Goal: Information Seeking & Learning: Learn about a topic

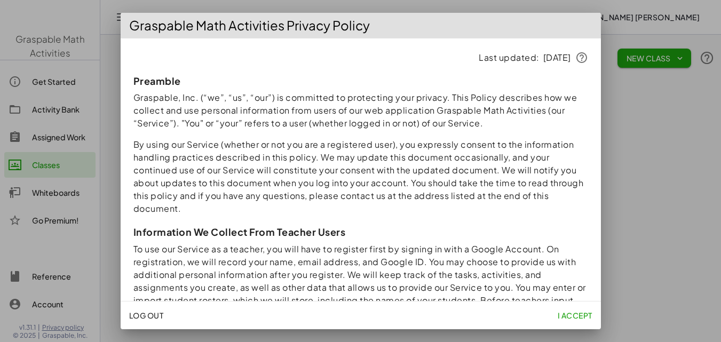
click at [672, 45] on div at bounding box center [360, 171] width 721 height 342
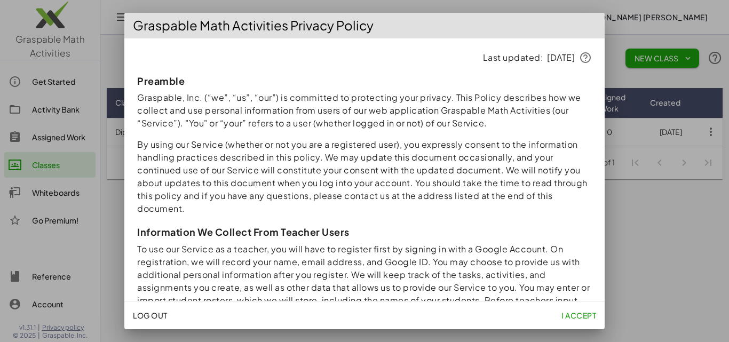
click at [506, 125] on p "Graspable, Inc. (“we”, “us”, “our”) is committed to protecting your privacy. Th…" at bounding box center [364, 110] width 455 height 38
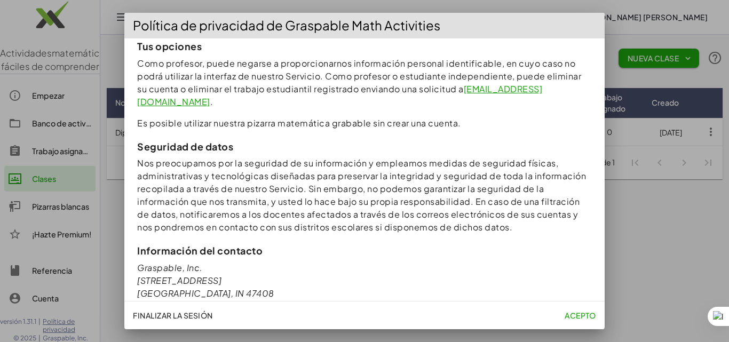
scroll to position [1078, 0]
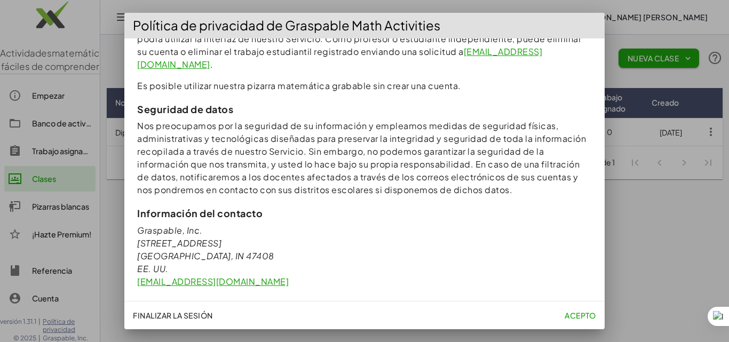
click at [581, 317] on font "Acepto" at bounding box center [580, 316] width 31 height 10
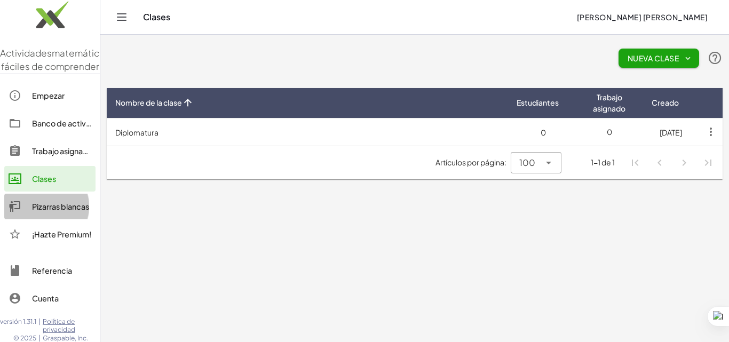
click at [78, 211] on font "Pizarras blancas" at bounding box center [60, 207] width 57 height 10
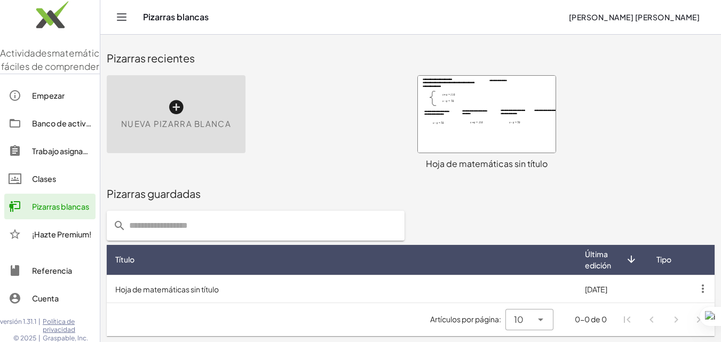
click at [49, 128] on font "Banco de actividades" at bounding box center [71, 123] width 79 height 10
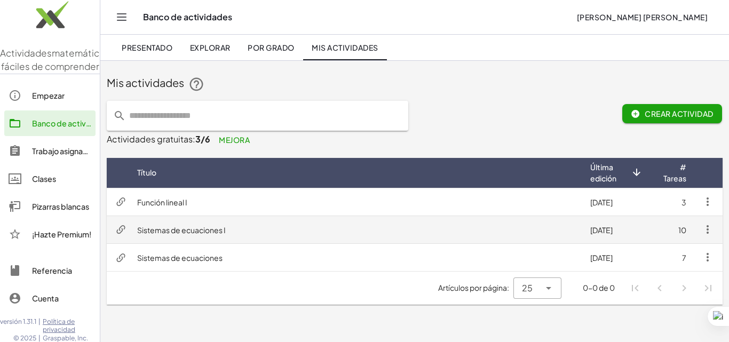
click at [246, 235] on td "Sistemas de ecuaciones I" at bounding box center [355, 230] width 453 height 28
click at [710, 227] on icon "button" at bounding box center [707, 229] width 13 height 13
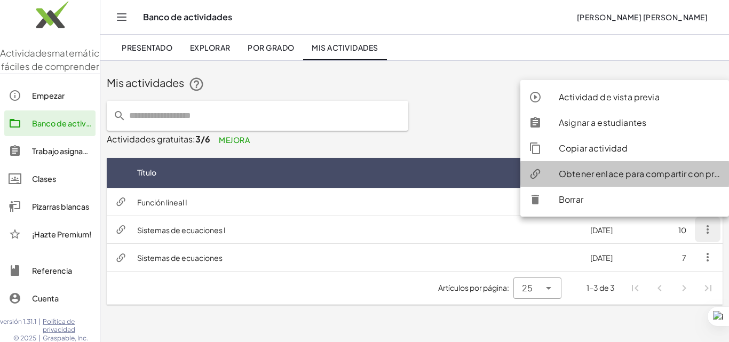
click at [635, 173] on font "Obtener enlace para compartir con profesores" at bounding box center [655, 173] width 192 height 11
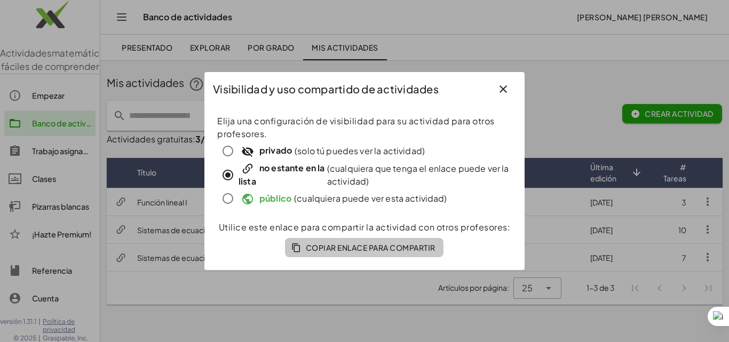
click at [350, 251] on font "Copiar enlace para compartir" at bounding box center [371, 248] width 130 height 10
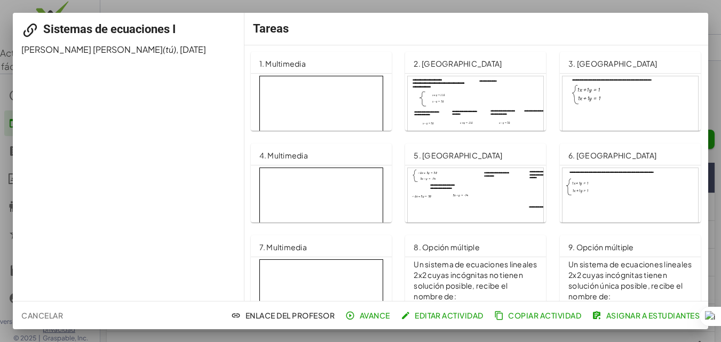
click at [319, 63] on div "1. Multimedia" at bounding box center [321, 62] width 141 height 21
click at [516, 83] on div at bounding box center [476, 114] width 136 height 77
click at [53, 314] on font "Cancelar" at bounding box center [42, 316] width 42 height 10
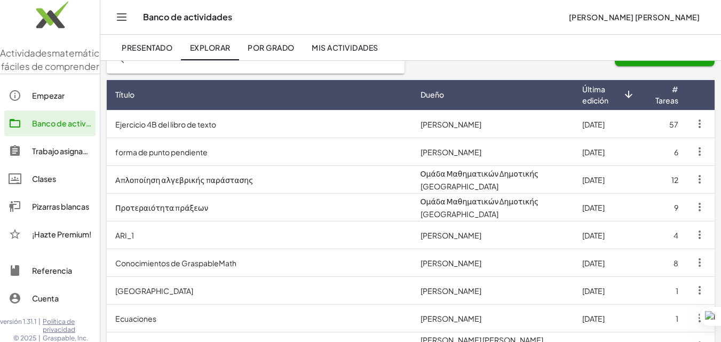
scroll to position [70, 0]
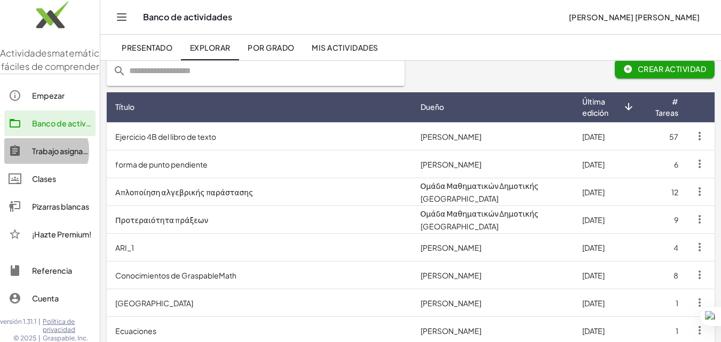
click at [72, 156] on font "Trabajo asignado" at bounding box center [62, 151] width 61 height 10
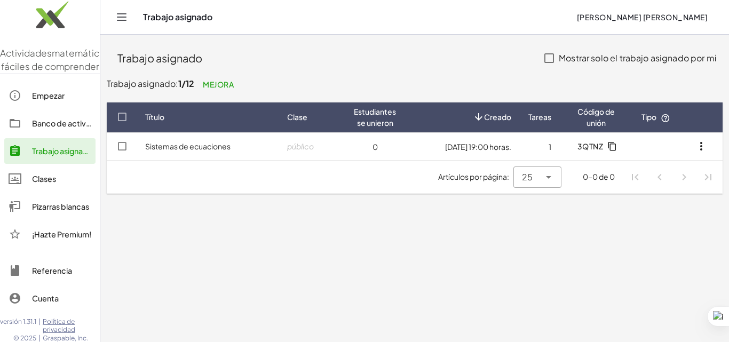
click at [53, 128] on font "Banco de actividades" at bounding box center [71, 123] width 79 height 10
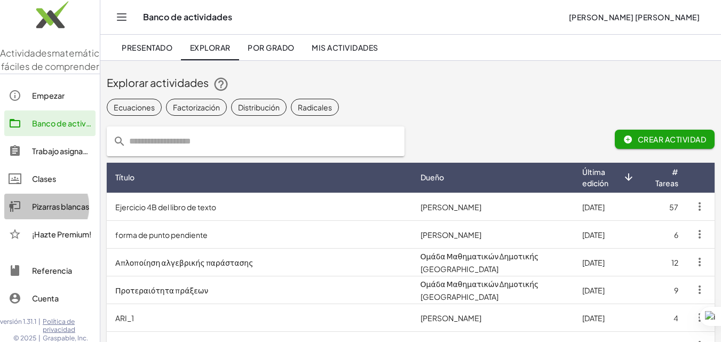
click at [62, 211] on font "Pizarras blancas" at bounding box center [60, 207] width 57 height 10
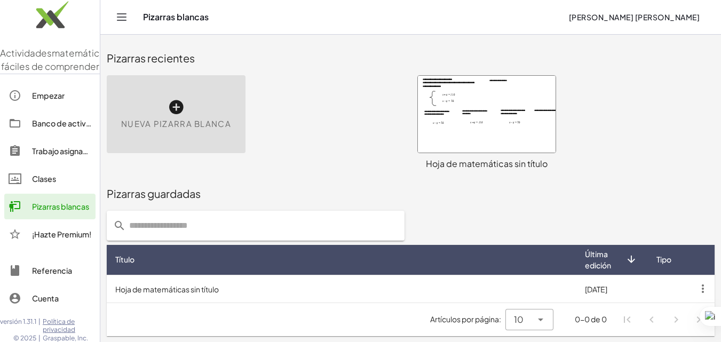
scroll to position [1, 0]
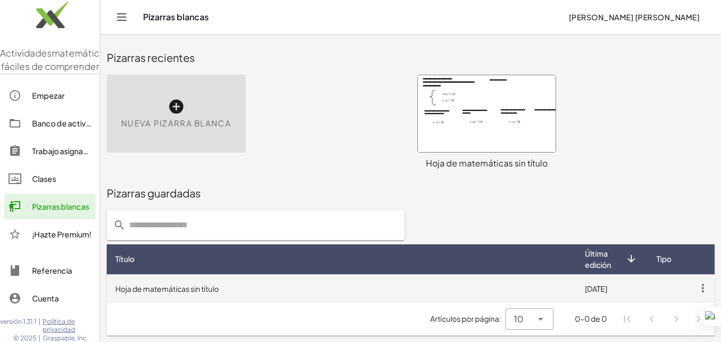
click at [251, 292] on td "Hoja de matemáticas sin título" at bounding box center [342, 288] width 470 height 28
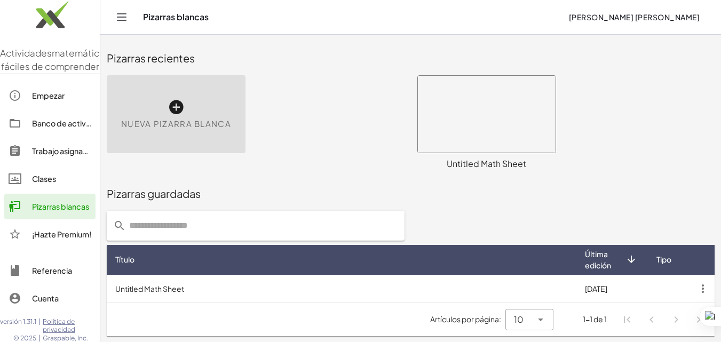
click at [50, 184] on font "Clases" at bounding box center [44, 179] width 24 height 10
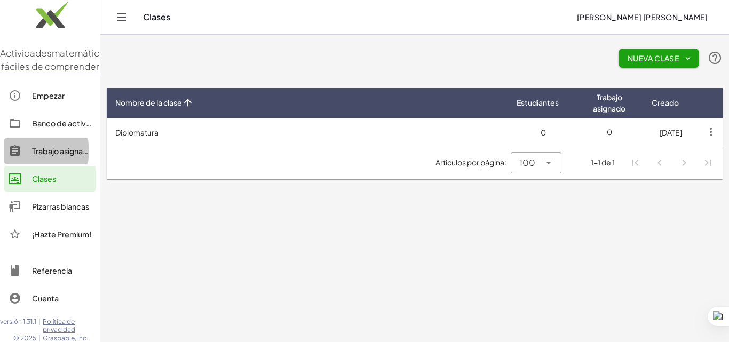
click at [52, 156] on font "Trabajo asignado" at bounding box center [62, 151] width 61 height 10
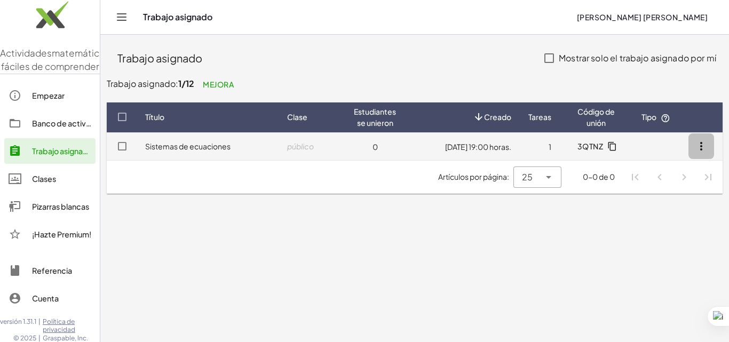
click at [701, 145] on icon "button" at bounding box center [701, 146] width 13 height 13
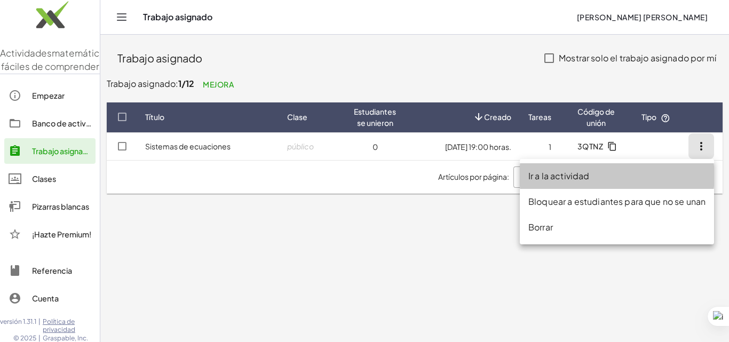
click at [574, 176] on font "Ir a la actividad" at bounding box center [558, 175] width 61 height 11
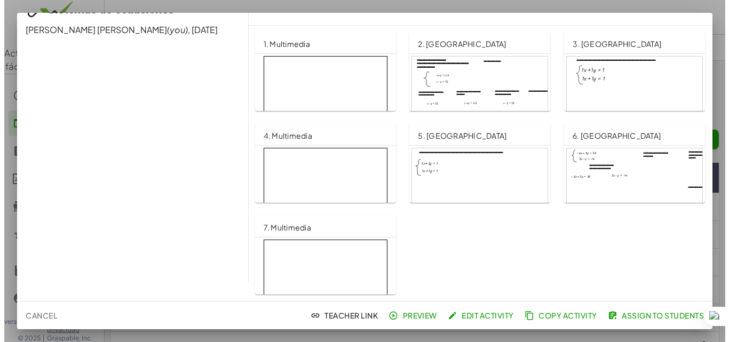
scroll to position [112, 0]
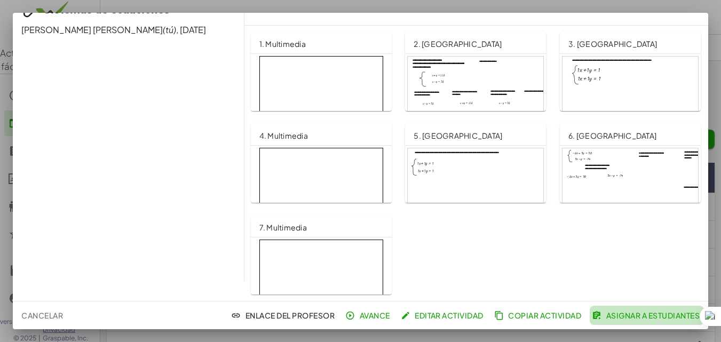
click at [622, 321] on button "Asignar a estudiantes" at bounding box center [647, 315] width 114 height 19
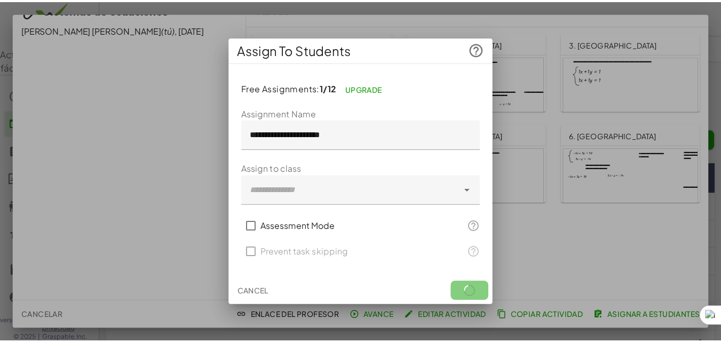
scroll to position [20, 0]
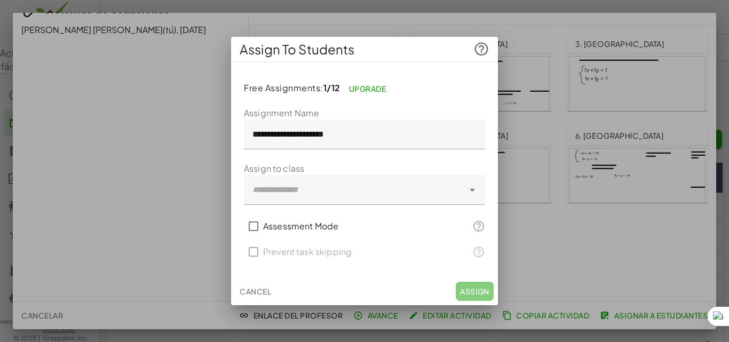
click at [464, 196] on div at bounding box center [471, 190] width 15 height 30
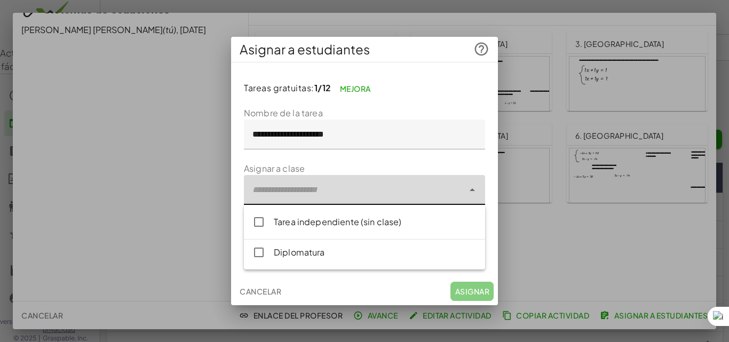
click at [464, 196] on div at bounding box center [471, 190] width 15 height 30
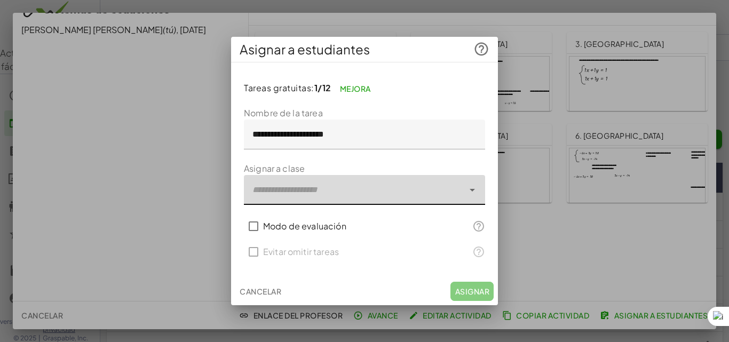
click at [274, 293] on font "Cancelar" at bounding box center [261, 292] width 42 height 10
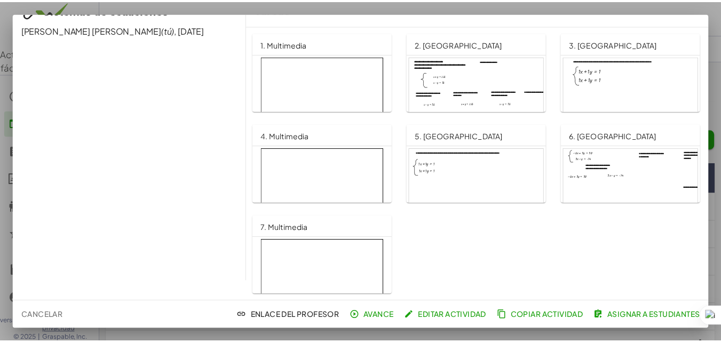
scroll to position [112, 0]
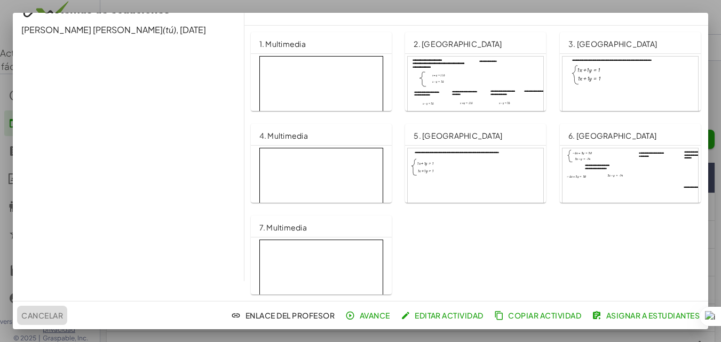
click at [51, 314] on font "Cancelar" at bounding box center [42, 316] width 42 height 10
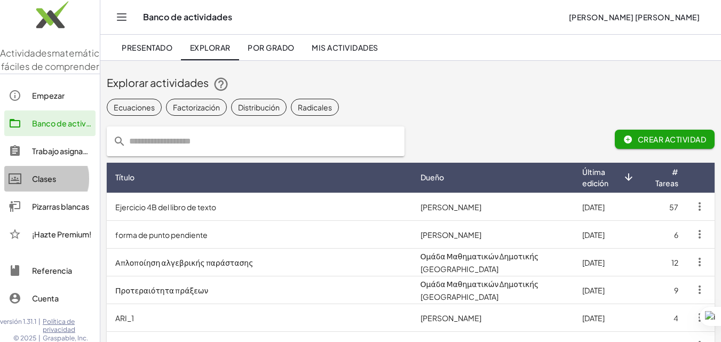
click at [71, 185] on div "Clases" at bounding box center [61, 178] width 59 height 13
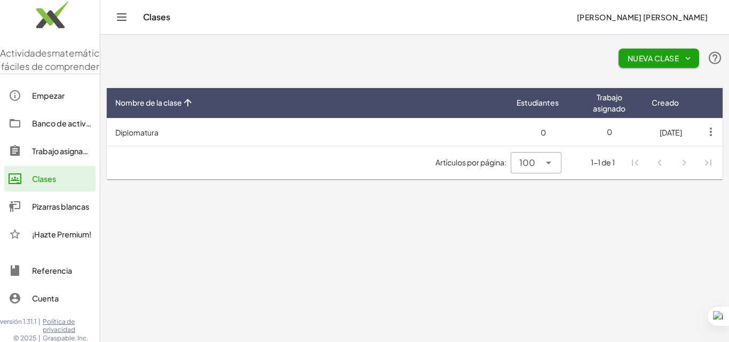
click at [230, 186] on div "Nueva clase Nombre de la clase Estudiantes Trabajo asignado Creado Diplomatura …" at bounding box center [414, 115] width 629 height 160
click at [54, 156] on font "Trabajo asignado" at bounding box center [62, 151] width 61 height 10
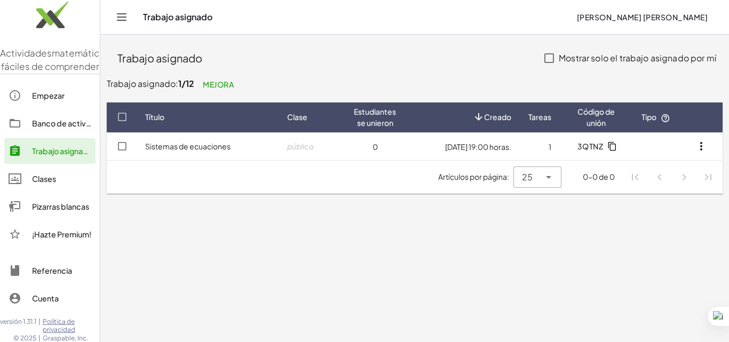
click at [59, 128] on font "Banco de actividades" at bounding box center [71, 123] width 79 height 10
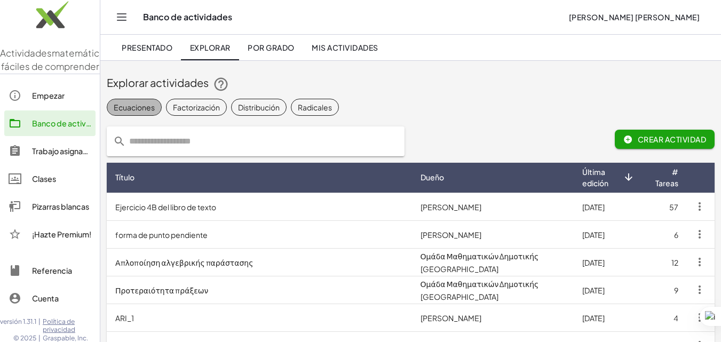
click at [139, 109] on font "Ecuaciones" at bounding box center [134, 107] width 41 height 10
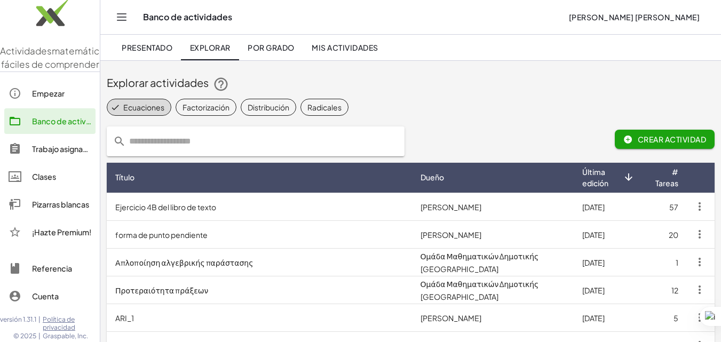
scroll to position [16, 0]
click at [34, 295] on font "Cuenta" at bounding box center [45, 296] width 27 height 10
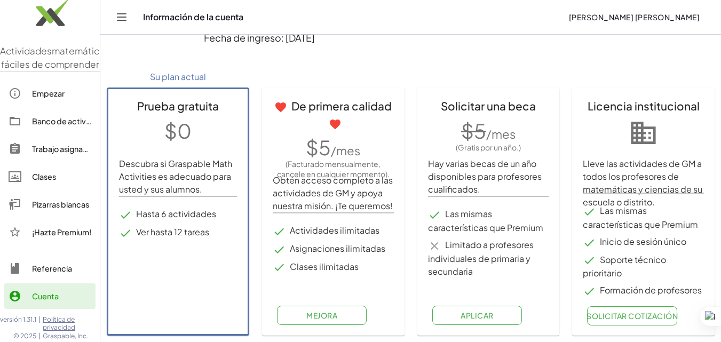
scroll to position [16, 0]
click at [508, 248] on font "Limitado a profesores individuales de primaria y secundaria" at bounding box center [481, 258] width 106 height 38
click at [590, 63] on div "Licencia institucional Lleve las actividades de GM a todos los profesores de ma…" at bounding box center [643, 201] width 155 height 282
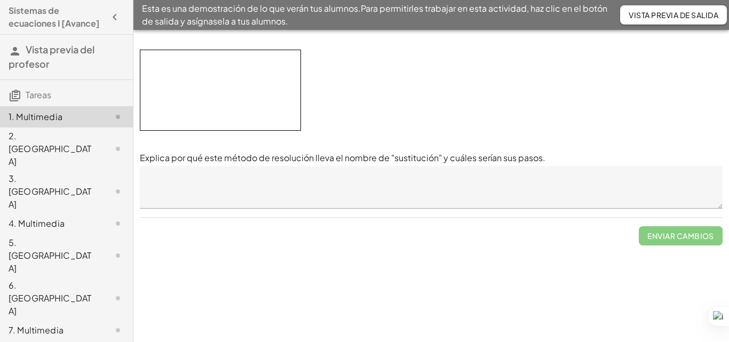
click at [432, 177] on textarea at bounding box center [431, 187] width 583 height 43
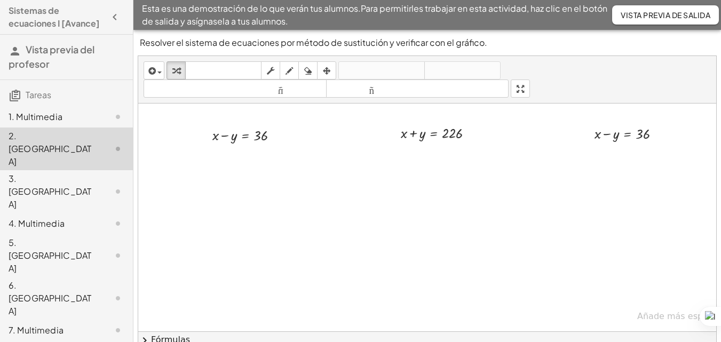
scroll to position [211, 0]
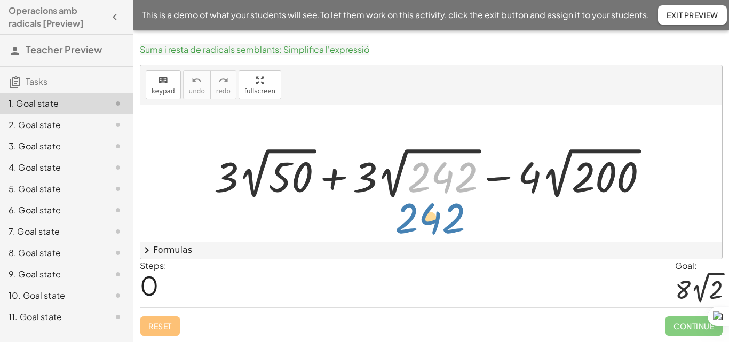
drag, startPoint x: 447, startPoint y: 187, endPoint x: 433, endPoint y: 228, distance: 43.2
click at [433, 228] on div "242 + · 3 · 2 √ 50 + · 3 · 2 √ 242 − · 4 · 2 √ 200" at bounding box center [431, 173] width 582 height 137
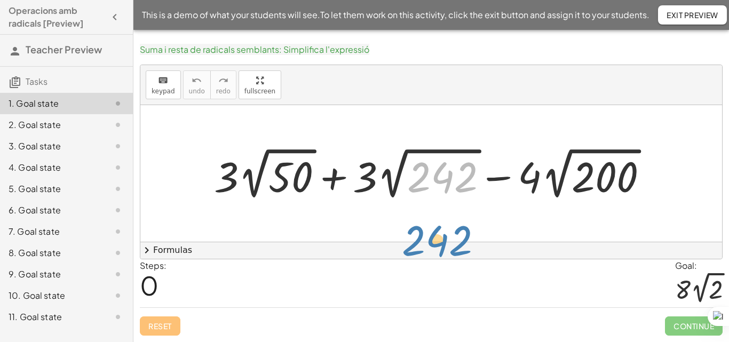
drag, startPoint x: 438, startPoint y: 188, endPoint x: 432, endPoint y: 254, distance: 65.9
click at [432, 254] on div "keyboard keypad undo undo redo redo fullscreen 242 + · 3 · 2 √ 50 + · 3 · 2 √ 2…" at bounding box center [431, 162] width 582 height 194
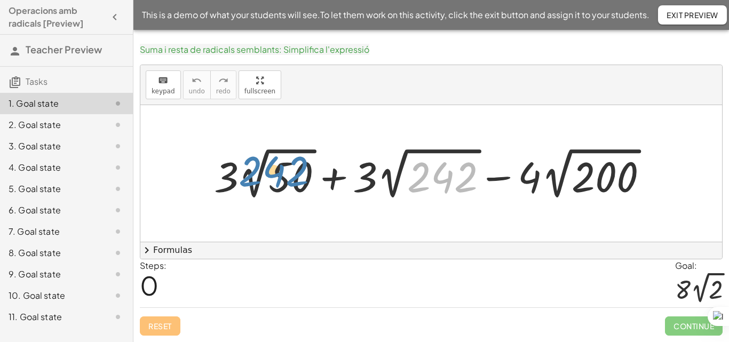
drag, startPoint x: 444, startPoint y: 185, endPoint x: 278, endPoint y: 181, distance: 166.0
click at [278, 181] on div at bounding box center [435, 173] width 453 height 59
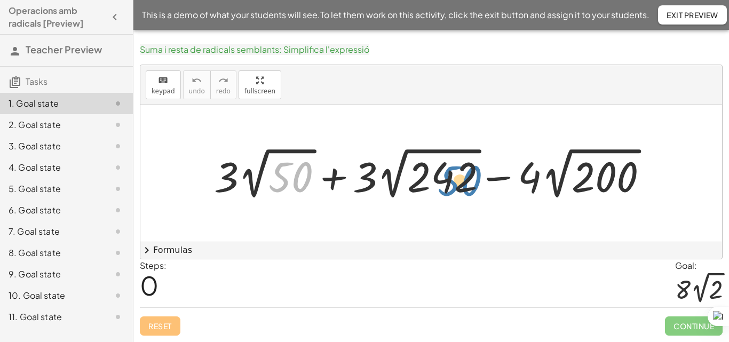
drag, startPoint x: 275, startPoint y: 180, endPoint x: 438, endPoint y: 181, distance: 163.3
click at [438, 181] on div at bounding box center [435, 173] width 453 height 59
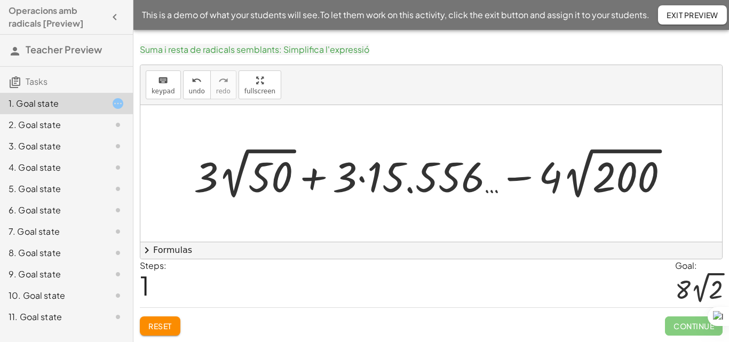
click at [438, 181] on div at bounding box center [435, 173] width 494 height 59
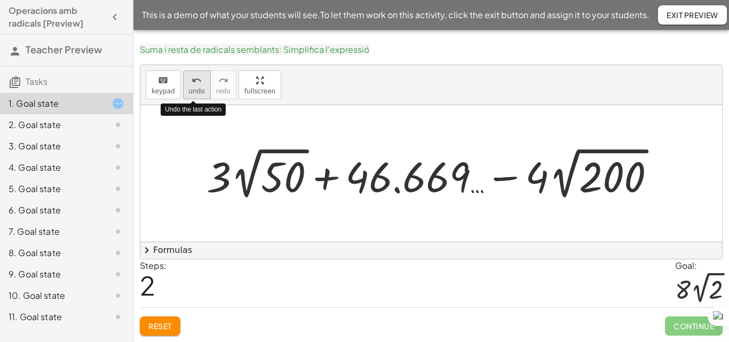
click at [189, 93] on span "undo" at bounding box center [197, 91] width 16 height 7
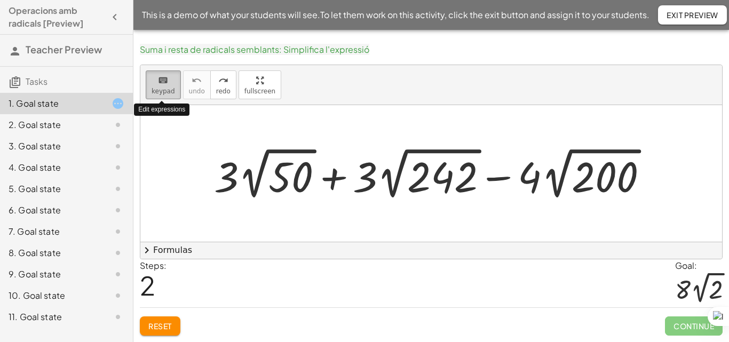
click at [170, 92] on span "keypad" at bounding box center [163, 91] width 23 height 7
click at [166, 88] on span "keypad" at bounding box center [163, 91] width 23 height 7
click at [716, 178] on div at bounding box center [431, 173] width 582 height 137
click at [0, 0] on div "Suma i resta de radicals semblants: Simplifica l'expressió keyboard keypad undo…" at bounding box center [0, 0] width 0 height 0
click at [168, 97] on button "keyboard keypad" at bounding box center [163, 84] width 35 height 29
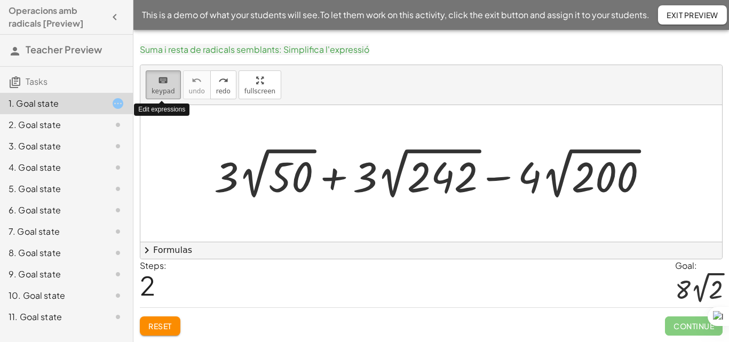
click at [160, 85] on icon "keyboard" at bounding box center [163, 80] width 10 height 13
click at [160, 87] on button "keyboard keypad" at bounding box center [163, 84] width 35 height 29
click at [160, 88] on span "keypad" at bounding box center [163, 91] width 23 height 7
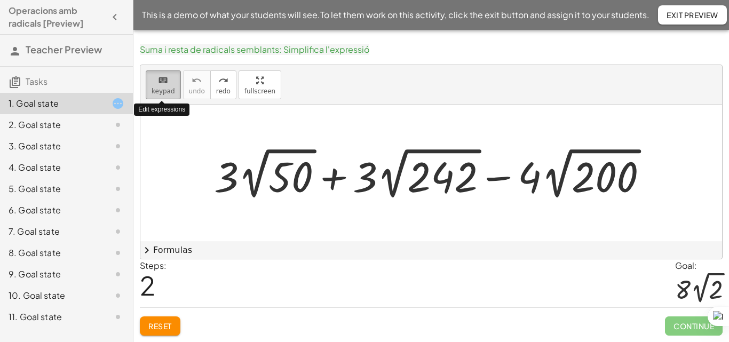
click at [160, 88] on span "keypad" at bounding box center [163, 91] width 23 height 7
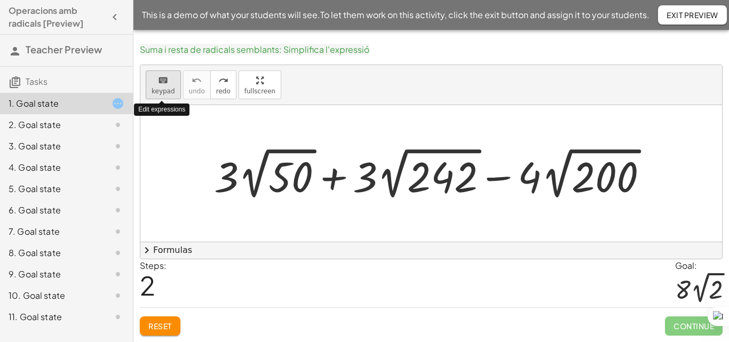
click at [160, 88] on span "keypad" at bounding box center [163, 91] width 23 height 7
click at [160, 86] on button "keyboard keypad" at bounding box center [163, 84] width 35 height 29
click at [80, 124] on div "2. Goal state" at bounding box center [52, 124] width 86 height 13
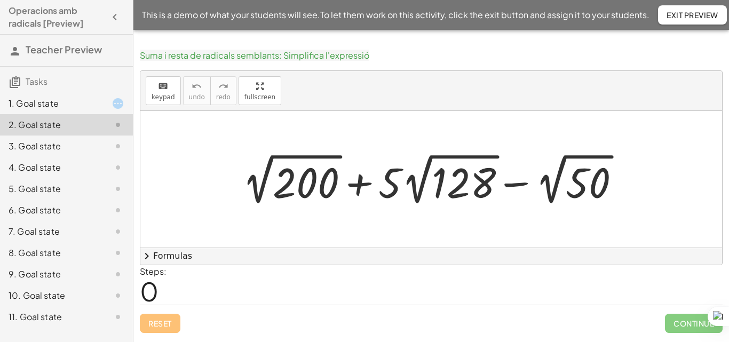
click at [81, 102] on div "1. Goal state" at bounding box center [52, 103] width 86 height 13
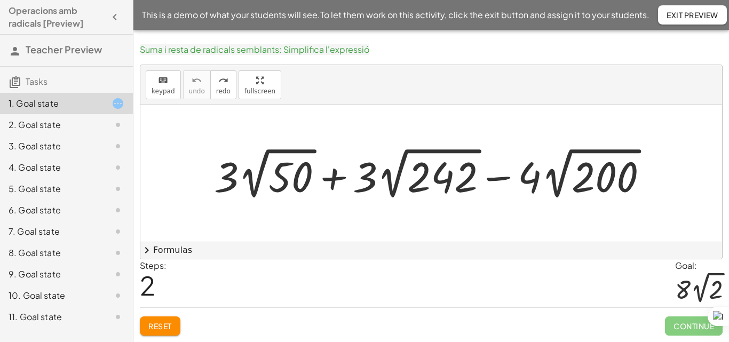
click at [433, 189] on div at bounding box center [435, 173] width 453 height 59
click at [167, 80] on div "keyboard" at bounding box center [163, 80] width 23 height 13
click at [167, 80] on icon "keyboard" at bounding box center [163, 80] width 10 height 13
click at [167, 89] on span "keypad" at bounding box center [163, 91] width 23 height 7
click at [162, 92] on span "keypad" at bounding box center [163, 91] width 23 height 7
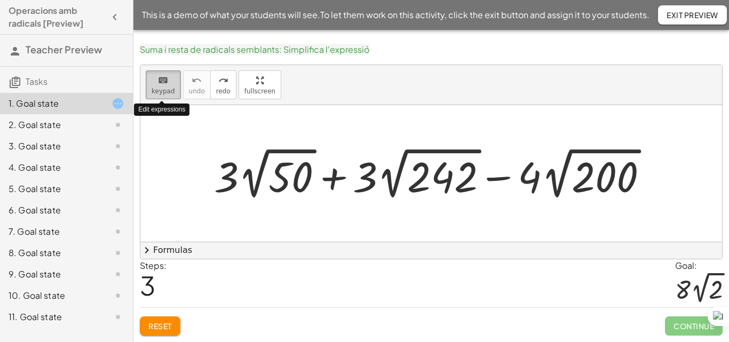
click at [162, 92] on span "keypad" at bounding box center [163, 91] width 23 height 7
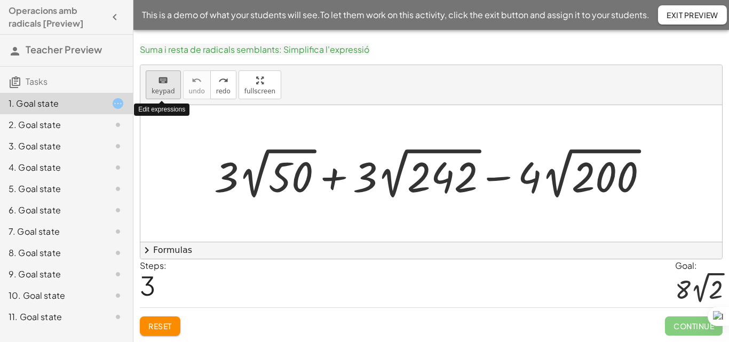
click at [162, 92] on span "keypad" at bounding box center [163, 91] width 23 height 7
click at [161, 93] on span "keypad" at bounding box center [163, 91] width 23 height 7
click at [161, 94] on span "keypad" at bounding box center [163, 91] width 23 height 7
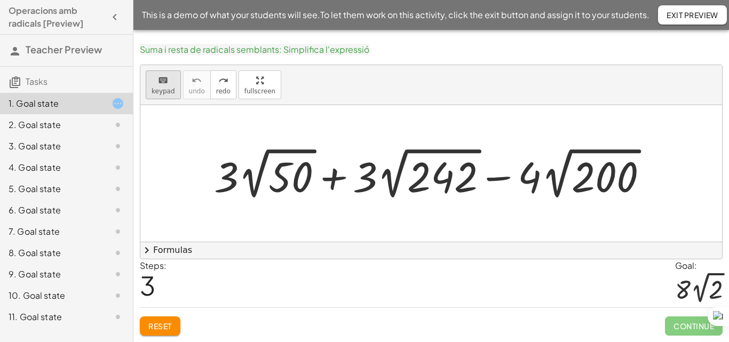
click at [163, 94] on span "keypad" at bounding box center [163, 91] width 23 height 7
click at [297, 183] on div at bounding box center [435, 173] width 453 height 59
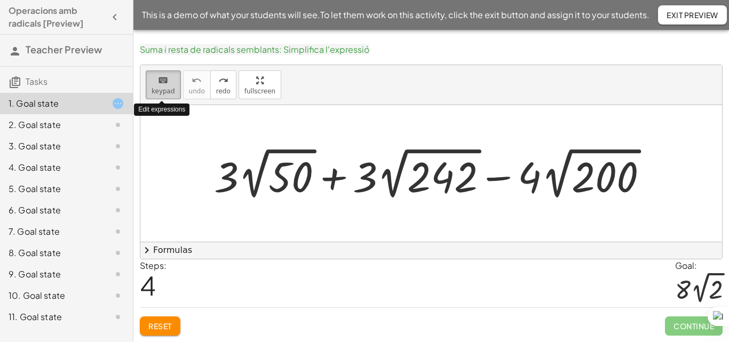
click at [163, 88] on span "keypad" at bounding box center [163, 91] width 23 height 7
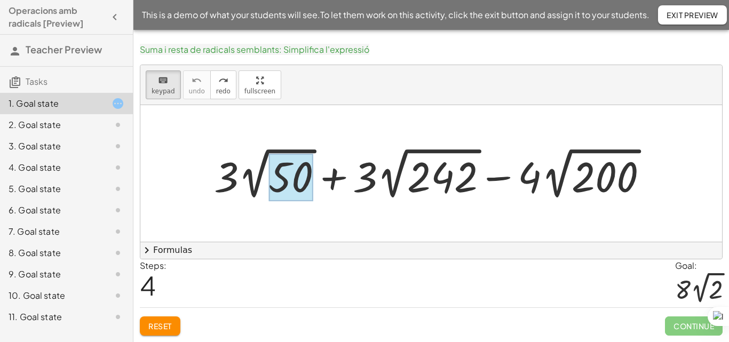
click at [298, 180] on div at bounding box center [290, 178] width 44 height 48
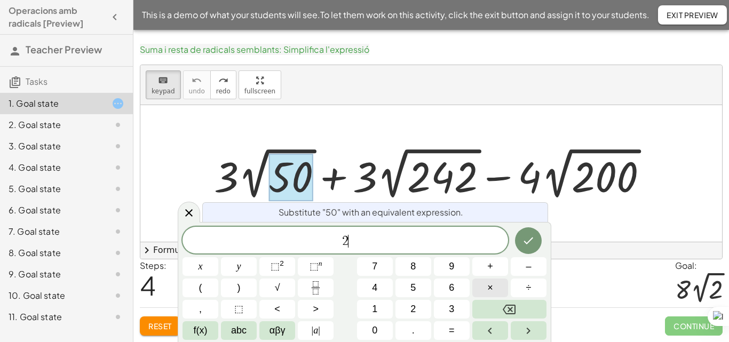
click at [487, 292] on span "×" at bounding box center [490, 288] width 6 height 14
click at [421, 287] on button "5" at bounding box center [414, 288] width 36 height 19
click at [291, 267] on button "⬚ 2" at bounding box center [277, 266] width 36 height 19
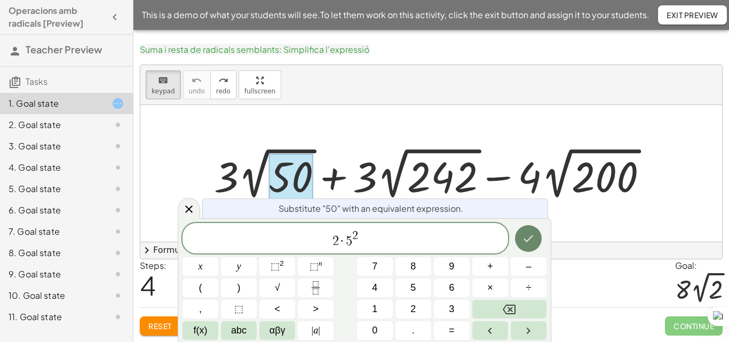
click at [529, 245] on icon "Done" at bounding box center [528, 238] width 13 height 13
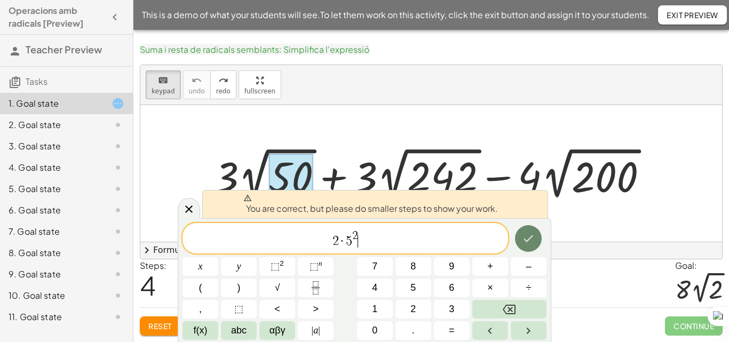
click at [529, 245] on icon "Done" at bounding box center [528, 238] width 13 height 13
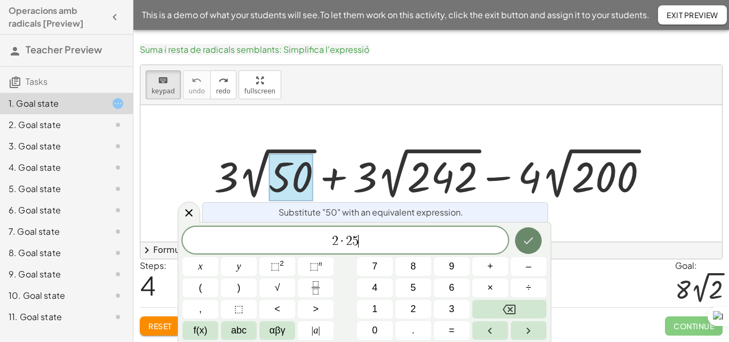
click at [528, 238] on icon "Done" at bounding box center [528, 240] width 13 height 13
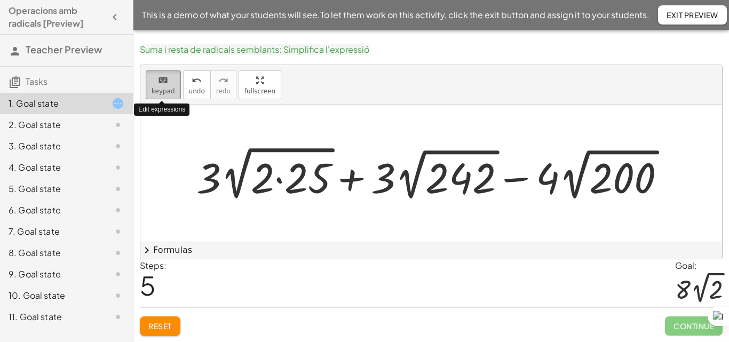
click at [165, 98] on button "keyboard keypad" at bounding box center [163, 84] width 35 height 29
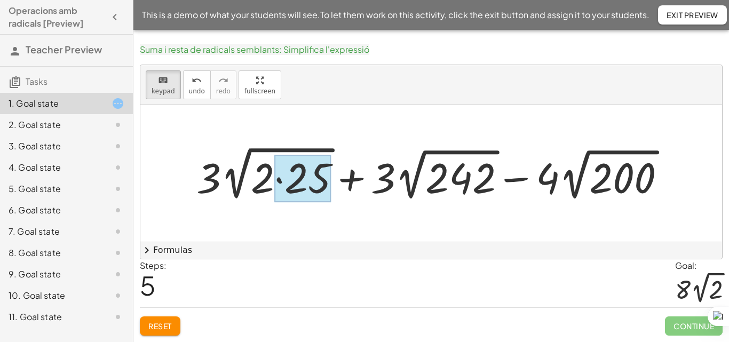
click at [313, 178] on div at bounding box center [302, 179] width 57 height 48
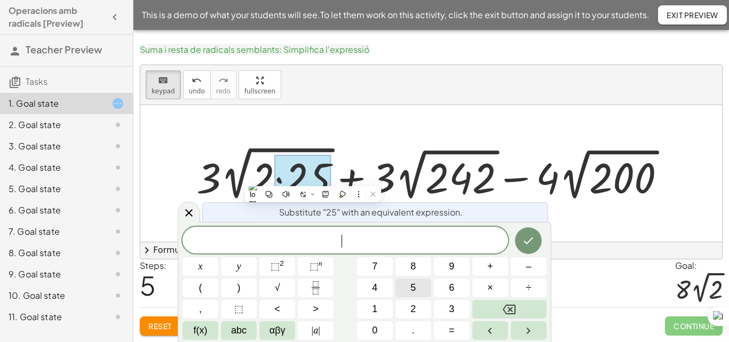
click at [409, 291] on button "5" at bounding box center [414, 288] width 36 height 19
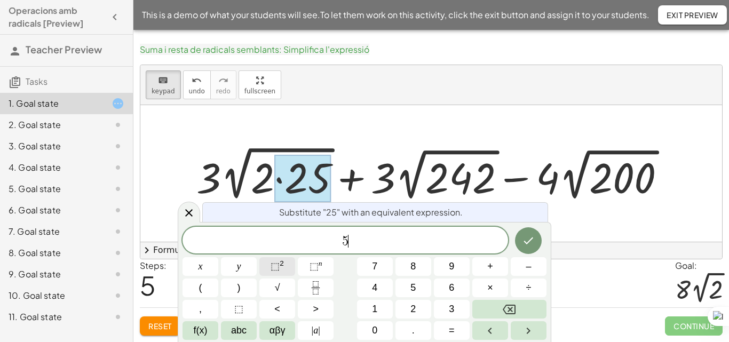
click at [273, 261] on span "⬚" at bounding box center [275, 266] width 9 height 11
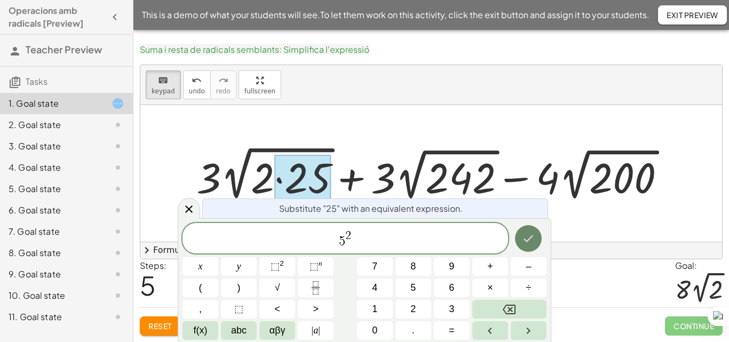
click at [526, 243] on icon "Done" at bounding box center [528, 238] width 13 height 13
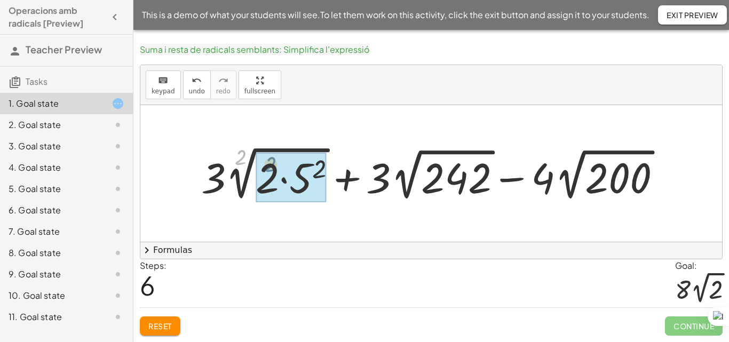
drag, startPoint x: 259, startPoint y: 151, endPoint x: 290, endPoint y: 160, distance: 32.1
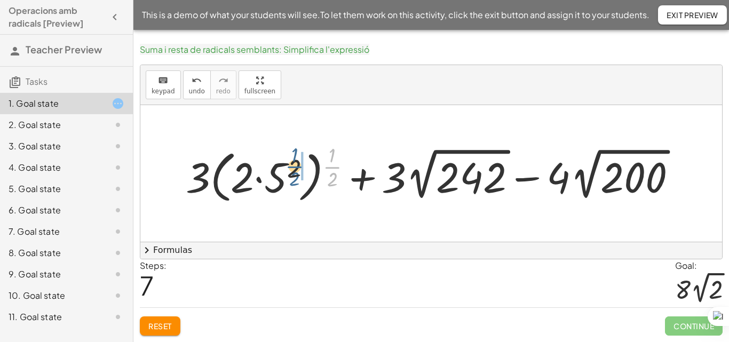
drag, startPoint x: 332, startPoint y: 163, endPoint x: 289, endPoint y: 161, distance: 42.8
click at [289, 161] on div at bounding box center [435, 173] width 510 height 66
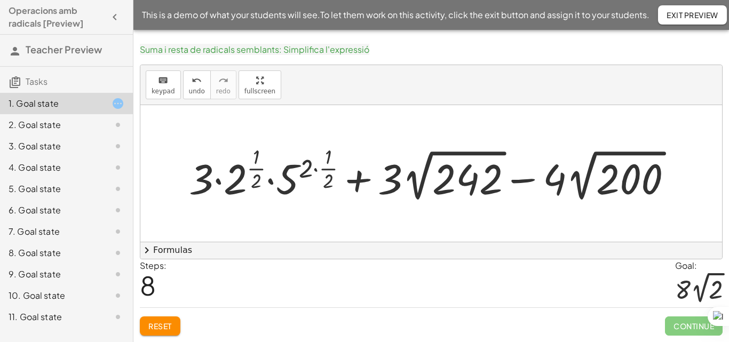
click at [257, 167] on div at bounding box center [435, 173] width 503 height 63
click at [303, 173] on div at bounding box center [435, 173] width 503 height 63
click at [202, 95] on button "undo undo" at bounding box center [197, 84] width 28 height 29
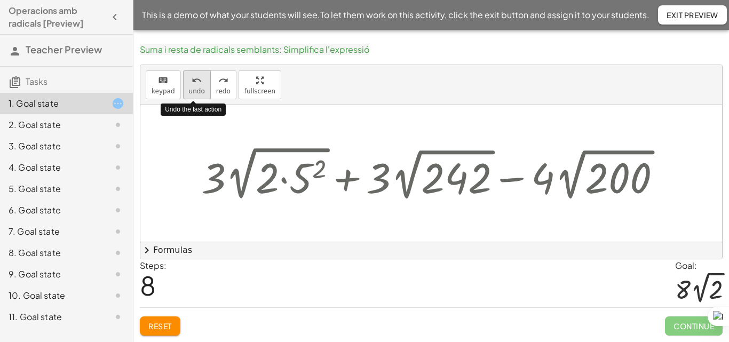
click at [202, 95] on button "undo undo" at bounding box center [197, 84] width 28 height 29
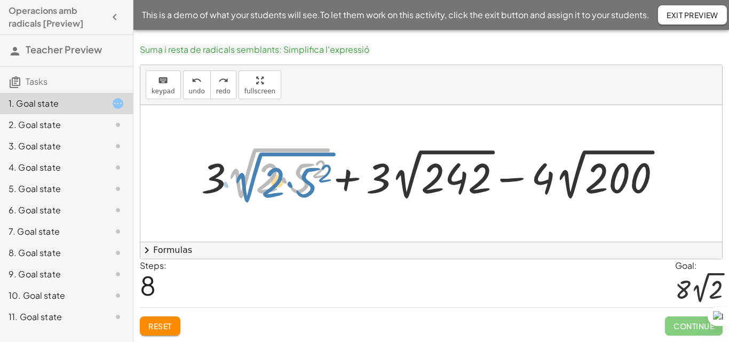
click at [281, 152] on div at bounding box center [435, 173] width 479 height 61
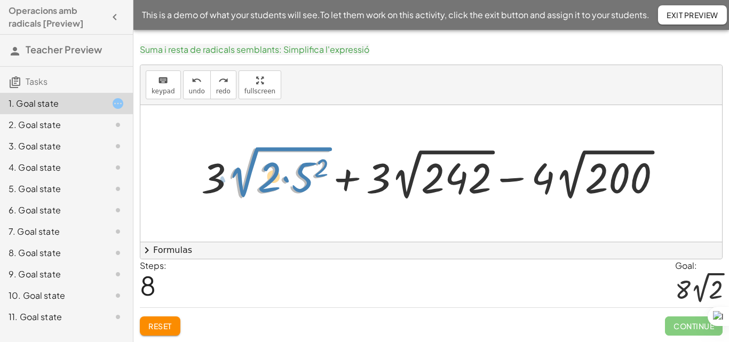
click at [246, 173] on div at bounding box center [435, 173] width 479 height 61
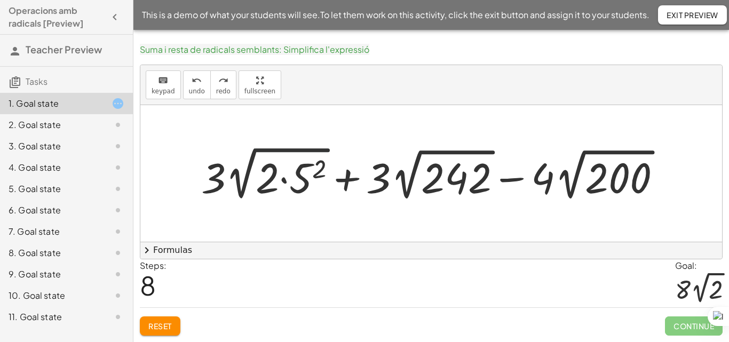
click at [289, 149] on div at bounding box center [435, 173] width 479 height 61
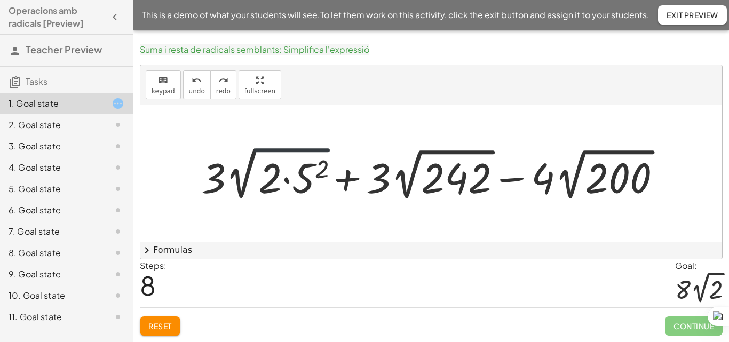
click at [289, 149] on div at bounding box center [435, 173] width 479 height 61
click at [289, 147] on div at bounding box center [435, 173] width 479 height 61
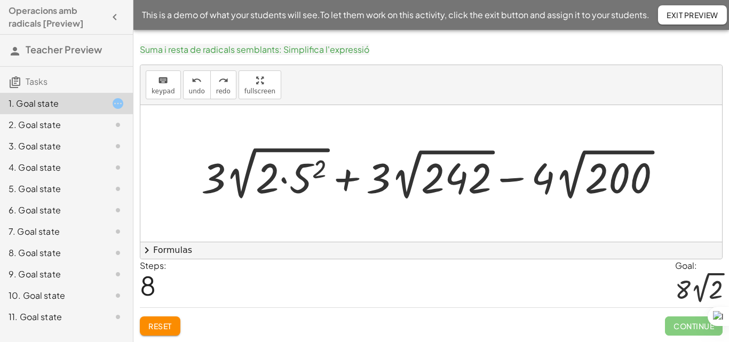
click at [284, 180] on div at bounding box center [435, 173] width 479 height 61
click at [283, 180] on div at bounding box center [435, 173] width 479 height 61
click at [275, 150] on div at bounding box center [435, 173] width 479 height 61
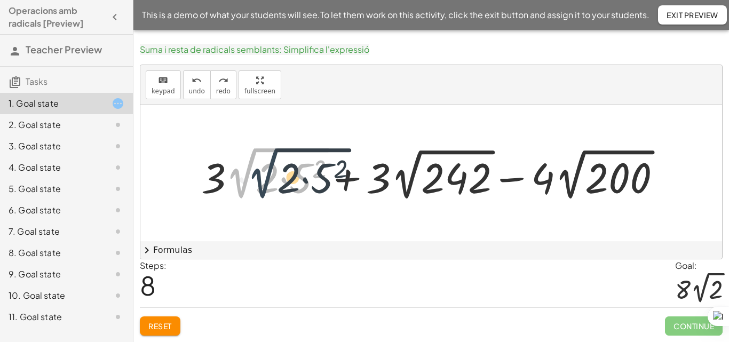
drag, startPoint x: 242, startPoint y: 188, endPoint x: 270, endPoint y: 188, distance: 28.3
click at [270, 188] on div at bounding box center [435, 173] width 479 height 61
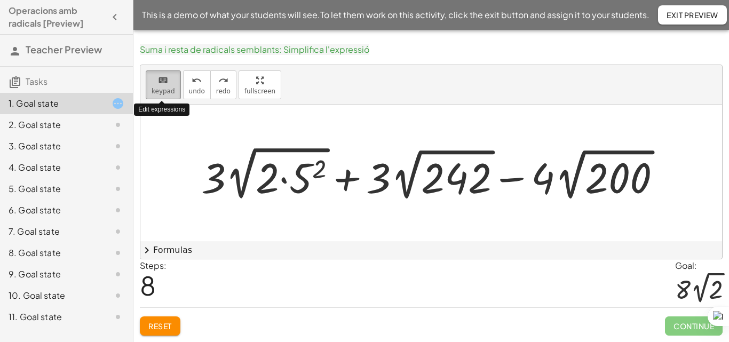
click at [159, 88] on span "keypad" at bounding box center [163, 91] width 23 height 7
click at [169, 92] on span "keypad" at bounding box center [163, 91] width 23 height 7
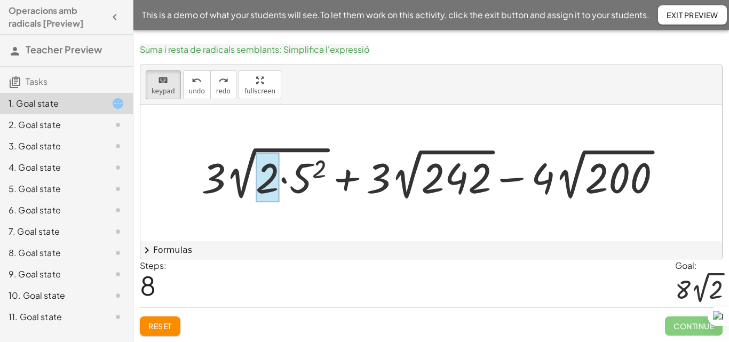
drag, startPoint x: 255, startPoint y: 151, endPoint x: 276, endPoint y: 159, distance: 22.1
click at [426, 175] on div "+ · 3 · 2 √ ( · 2 · 5 2 ) + · 3 · 2 √ 242 − · 4 · 2 √ 200" at bounding box center [426, 175] width 0 height 0
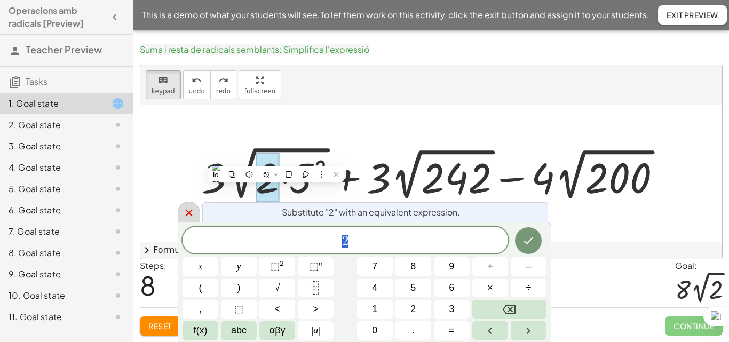
click at [188, 215] on icon at bounding box center [189, 213] width 13 height 13
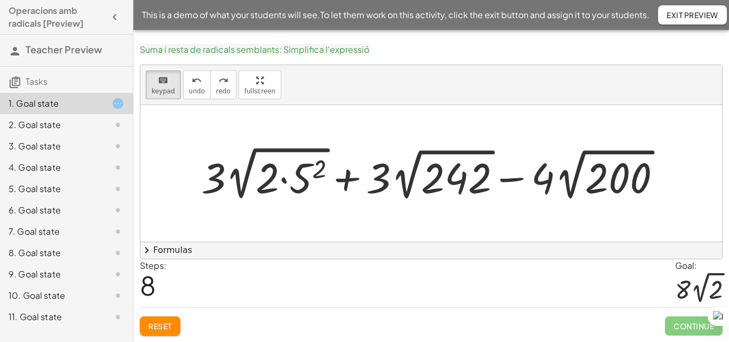
click at [268, 310] on div "Reset Continue" at bounding box center [431, 321] width 583 height 28
click at [167, 82] on icon "keyboard" at bounding box center [163, 80] width 10 height 13
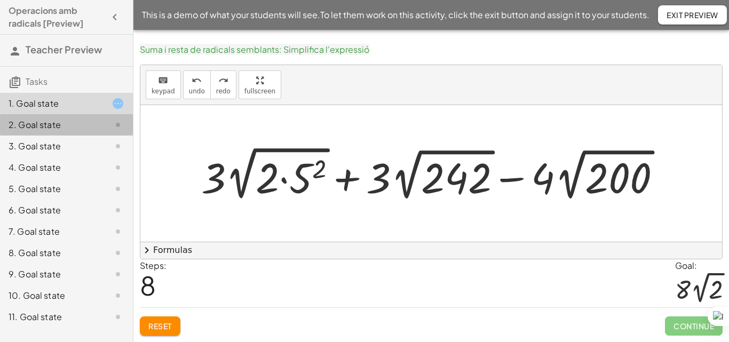
click at [52, 127] on div "2. Goal state" at bounding box center [52, 124] width 86 height 13
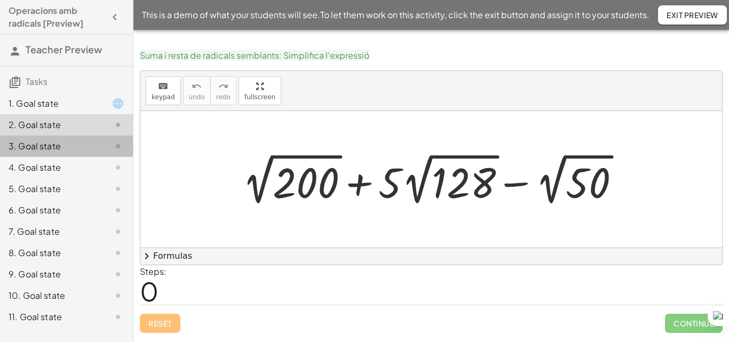
click at [58, 148] on div "3. Goal state" at bounding box center [52, 146] width 86 height 13
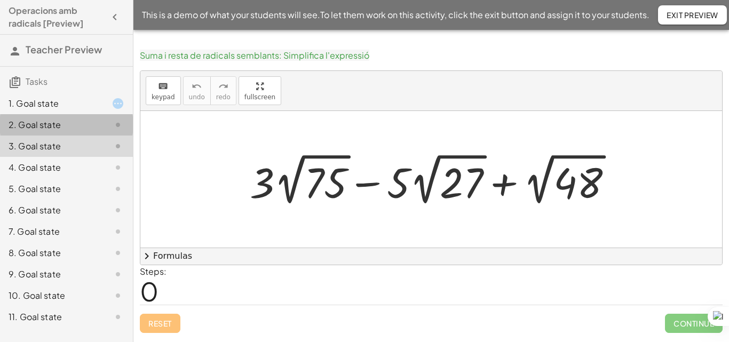
click at [61, 122] on div "2. Goal state" at bounding box center [52, 124] width 86 height 13
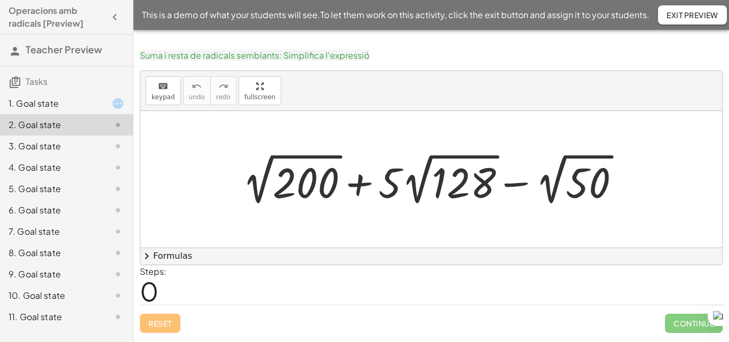
click at [59, 105] on div "1. Goal state" at bounding box center [52, 103] width 86 height 13
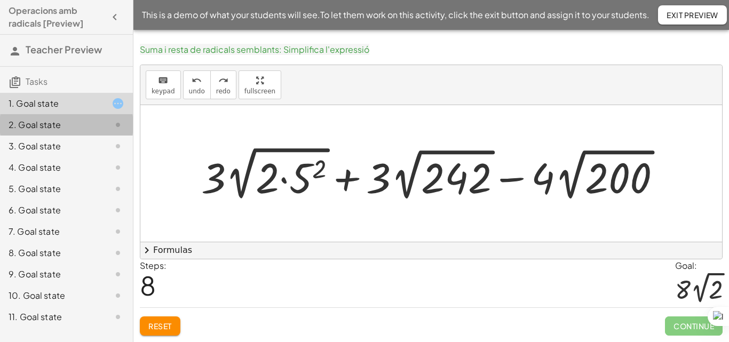
click at [60, 130] on div "2. Goal state" at bounding box center [52, 124] width 86 height 13
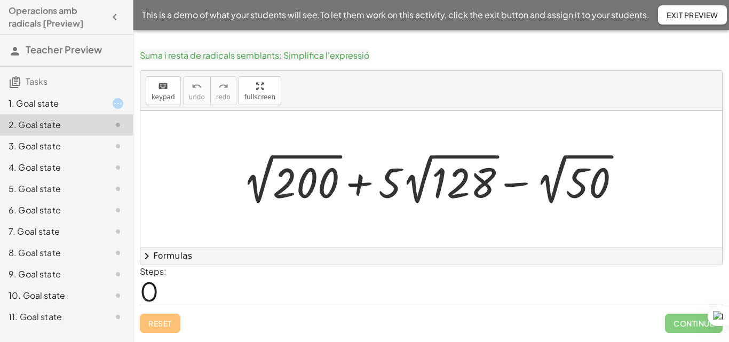
click at [77, 151] on div "3. Goal state" at bounding box center [52, 146] width 86 height 13
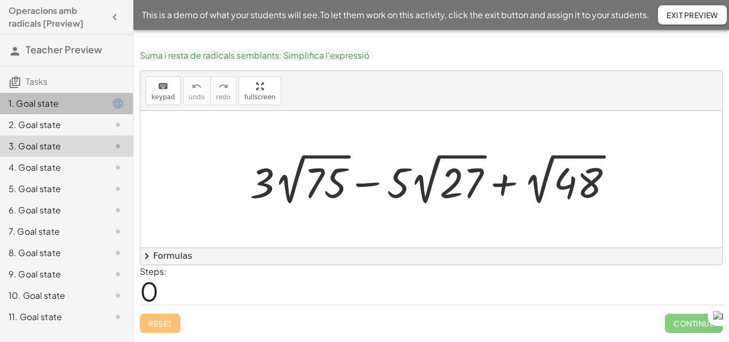
click at [78, 136] on div "1. Goal state" at bounding box center [66, 146] width 133 height 21
